Goal: Navigation & Orientation: Find specific page/section

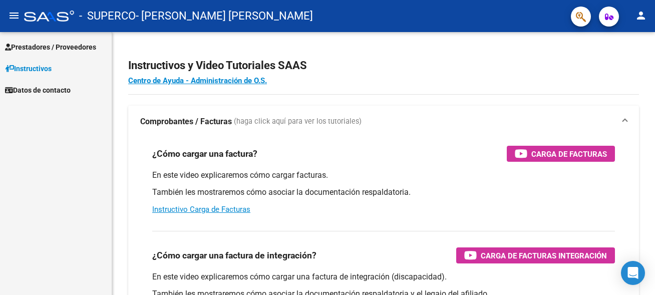
click at [86, 53] on link "Prestadores / Proveedores" at bounding box center [56, 47] width 112 height 22
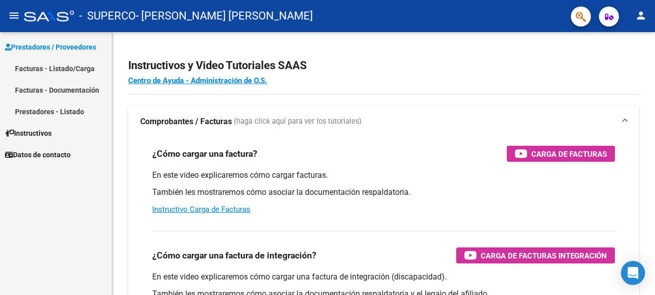
click at [69, 67] on link "Facturas - Listado/Carga" at bounding box center [56, 69] width 112 height 22
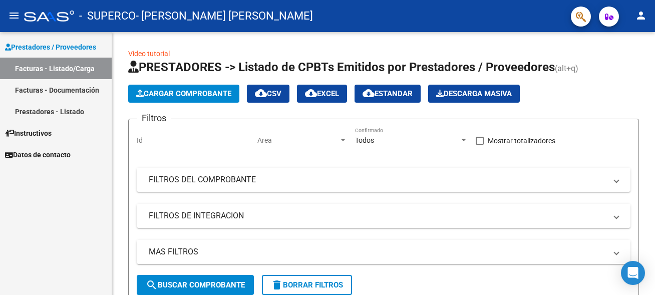
click at [64, 94] on link "Facturas - Documentación" at bounding box center [56, 90] width 112 height 22
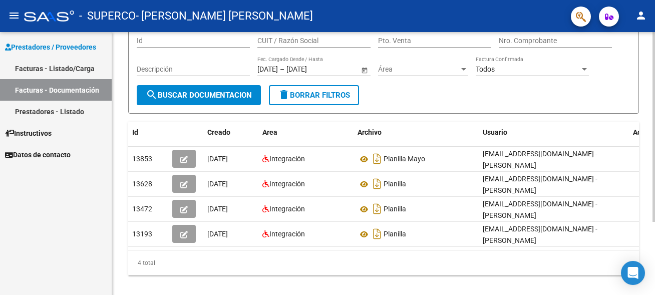
scroll to position [101, 0]
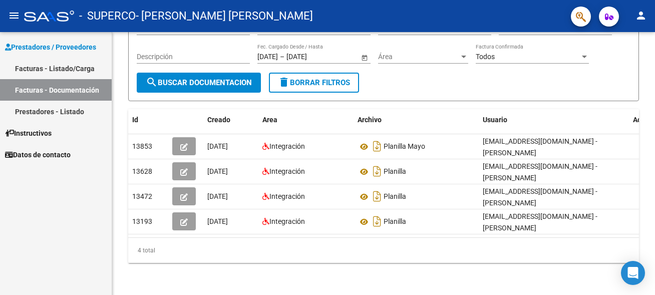
click at [60, 157] on span "Datos de contacto" at bounding box center [38, 154] width 66 height 11
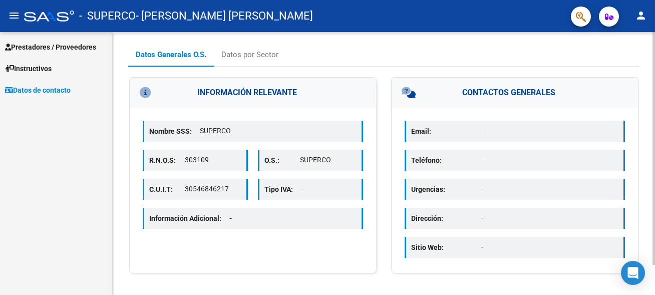
scroll to position [34, 0]
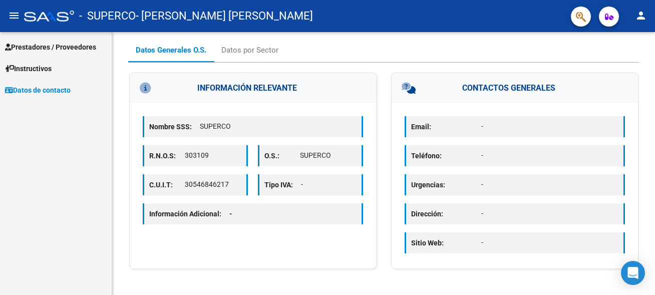
click at [52, 67] on span "Instructivos" at bounding box center [28, 68] width 47 height 11
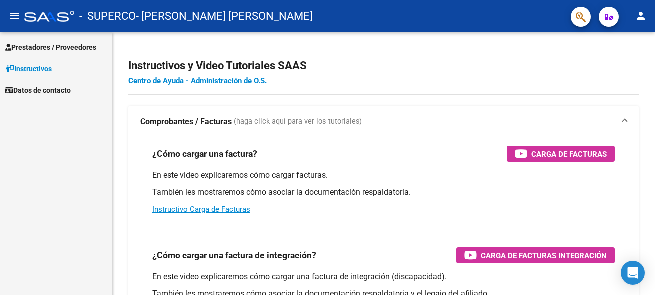
click at [66, 48] on span "Prestadores / Proveedores" at bounding box center [50, 47] width 91 height 11
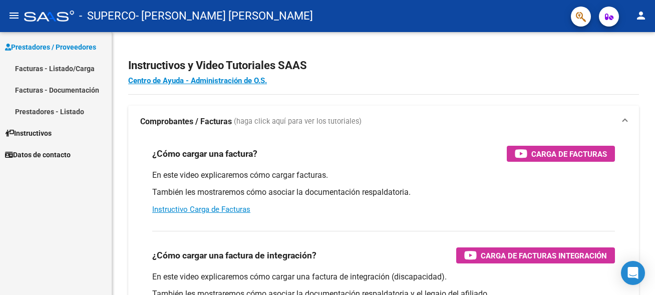
click at [78, 48] on span "Prestadores / Proveedores" at bounding box center [50, 47] width 91 height 11
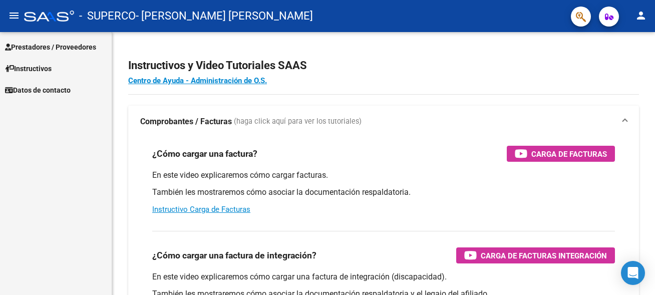
click at [67, 51] on span "Prestadores / Proveedores" at bounding box center [50, 47] width 91 height 11
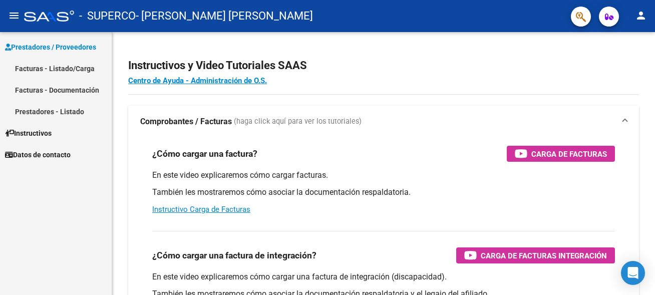
click at [59, 63] on link "Facturas - Listado/Carga" at bounding box center [56, 69] width 112 height 22
